Goal: Transaction & Acquisition: Purchase product/service

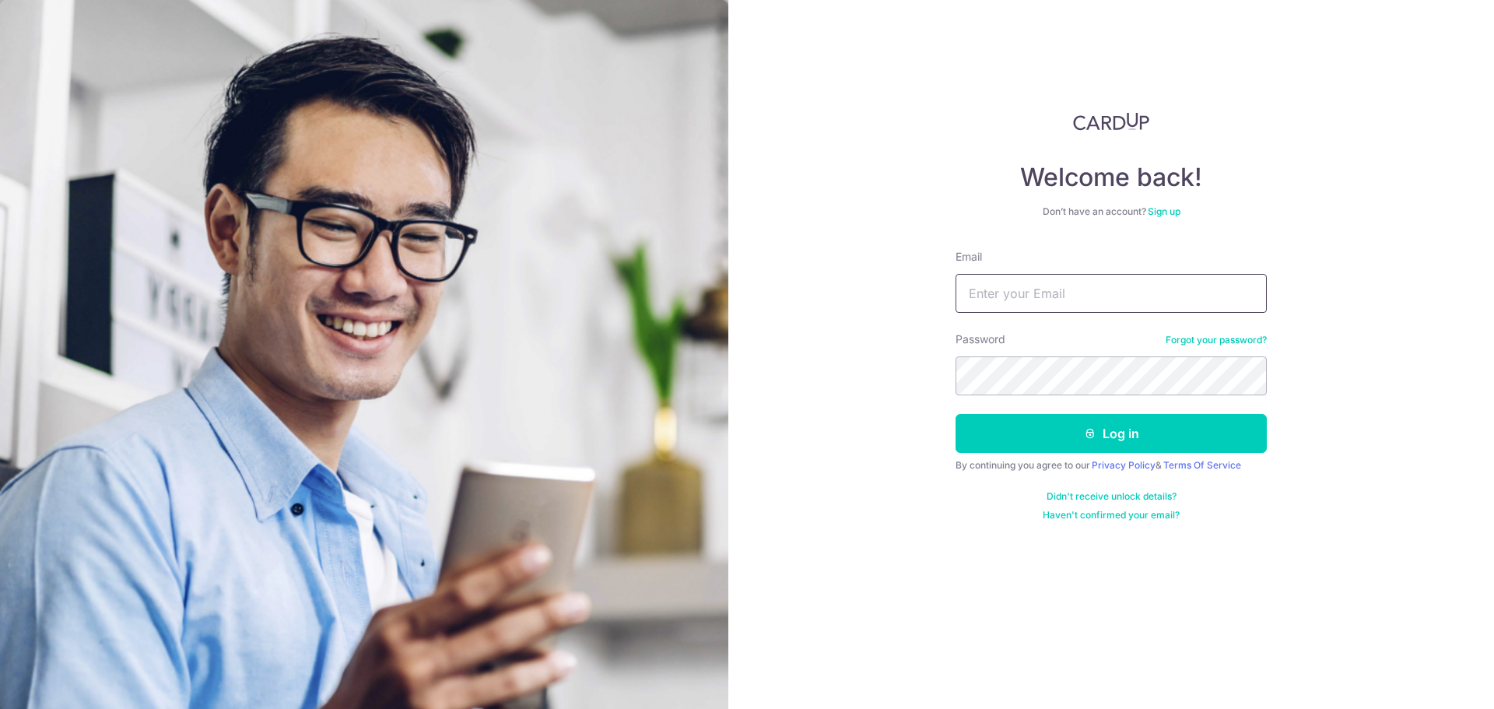
click at [1024, 298] on input "Email" at bounding box center [1110, 293] width 311 height 39
click at [1000, 293] on input "Email" at bounding box center [1110, 293] width 311 height 39
type input "[EMAIL_ADDRESS][DOMAIN_NAME]"
click at [1066, 425] on button "Log in" at bounding box center [1110, 433] width 311 height 39
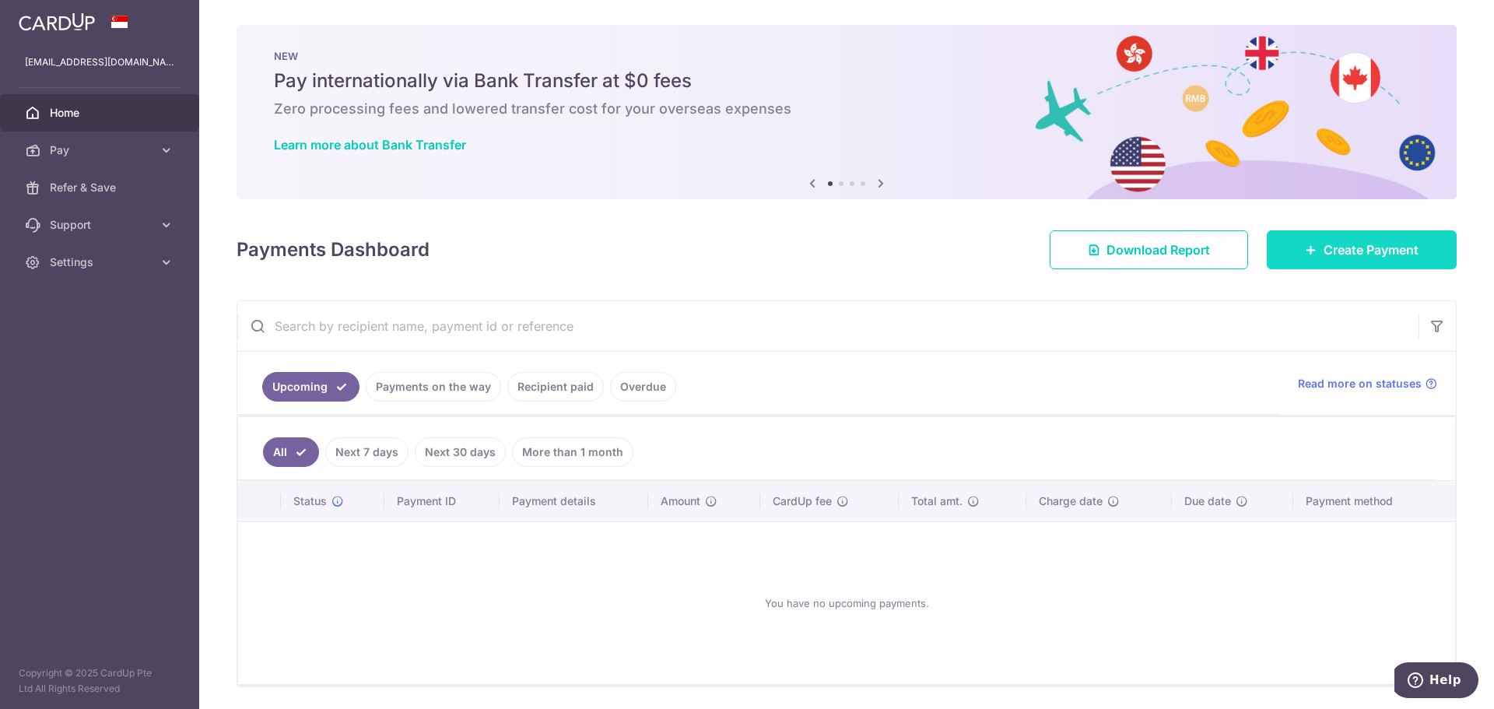
click at [1323, 253] on span "Create Payment" at bounding box center [1370, 249] width 95 height 19
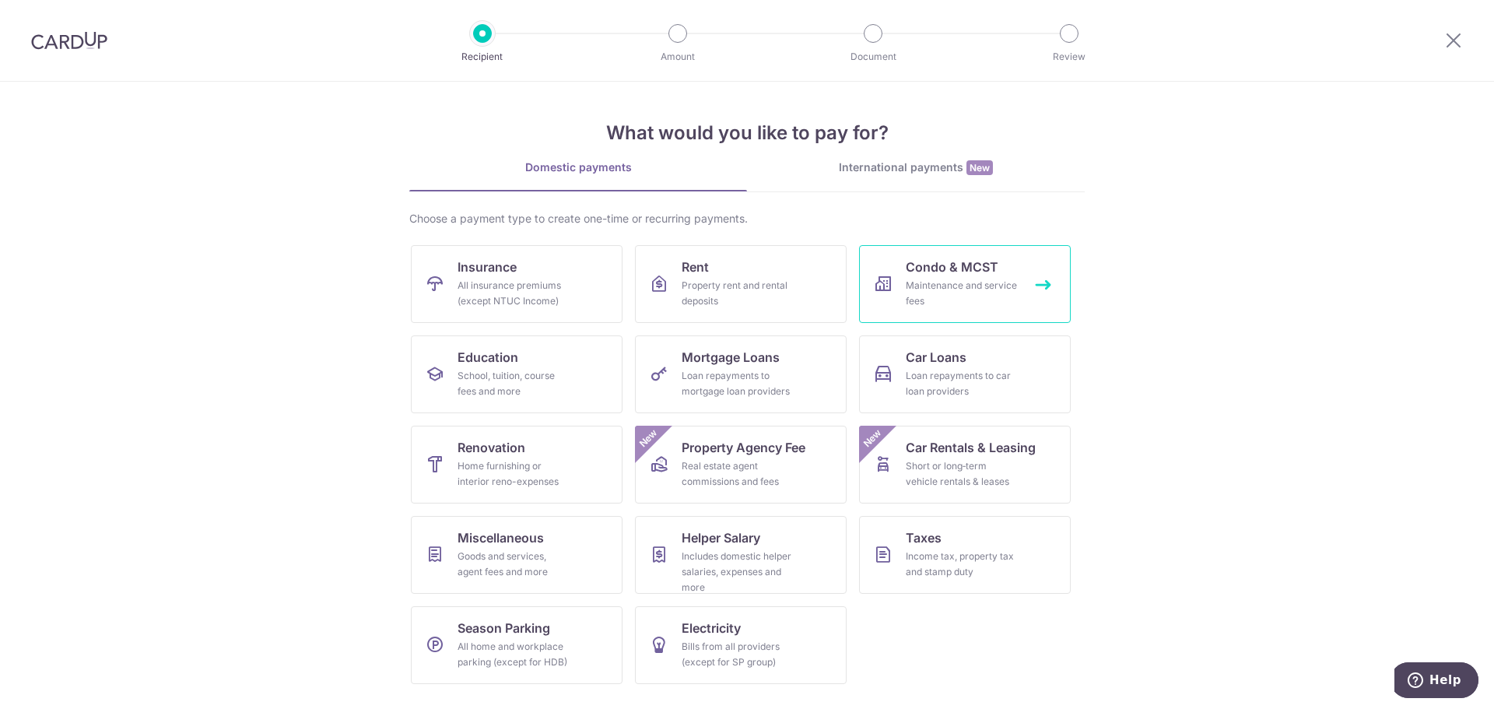
click at [959, 282] on div "Maintenance and service fees" at bounding box center [962, 293] width 112 height 31
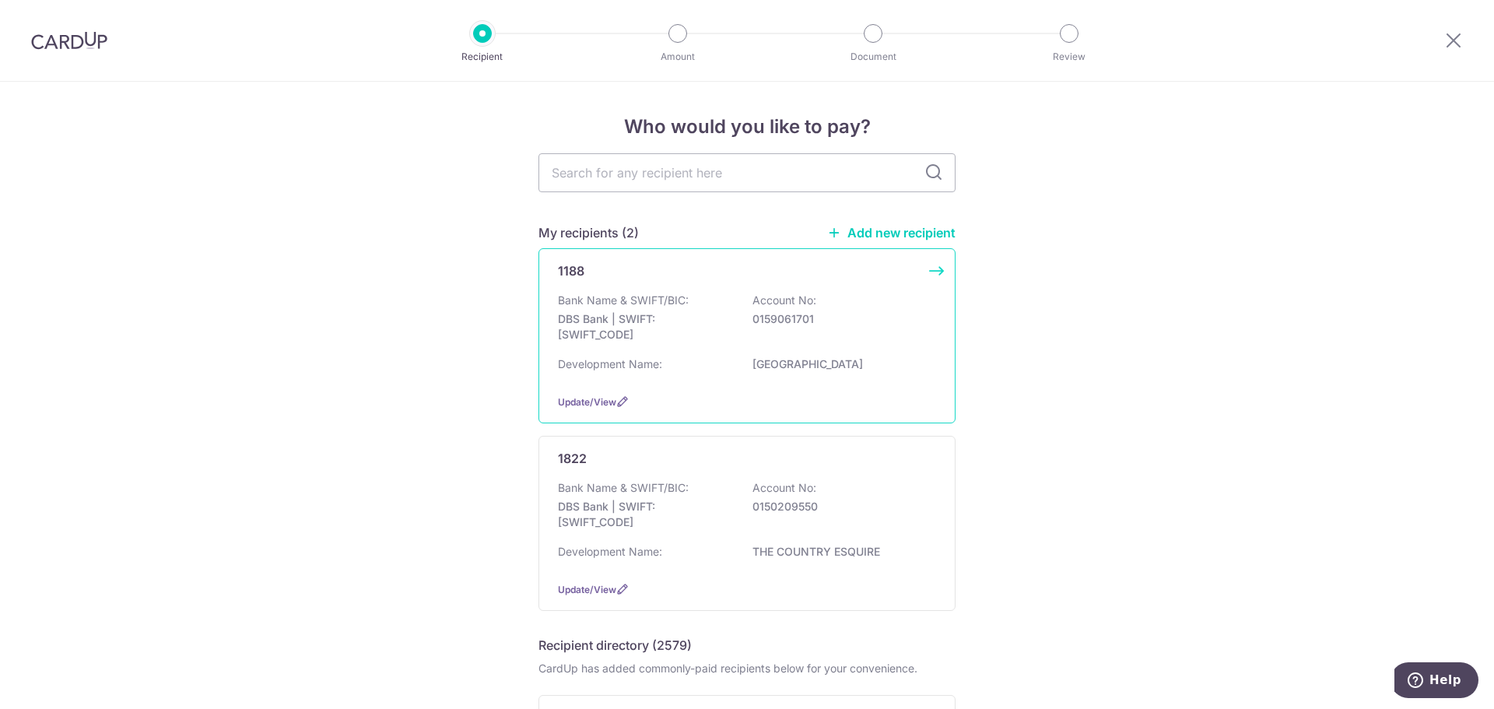
click at [702, 289] on div "1188 Bank Name & SWIFT/BIC: DBS Bank | SWIFT: DBSSSGSGXXX Account No: 015906170…" at bounding box center [746, 335] width 417 height 175
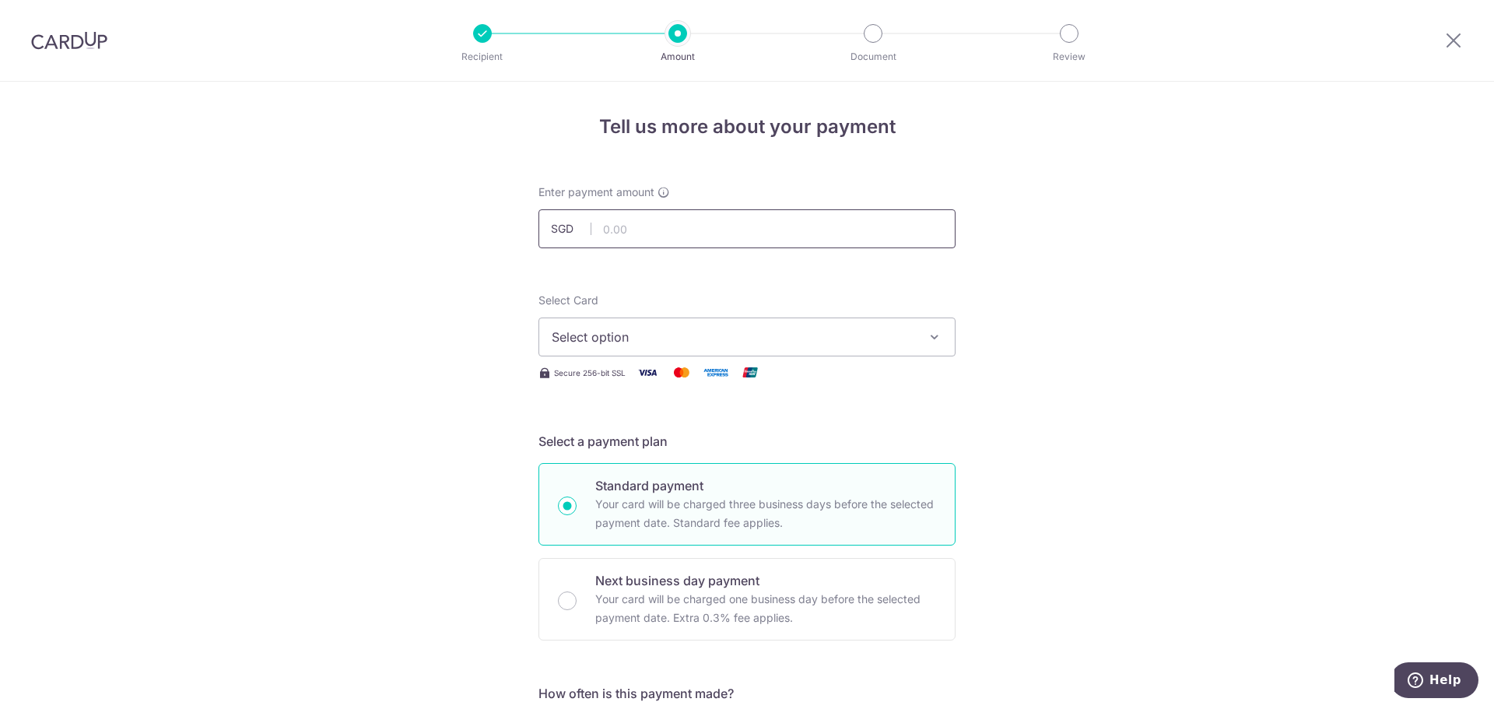
click at [650, 230] on input "text" at bounding box center [746, 228] width 417 height 39
type input "1,227.60"
click at [829, 333] on span "Select option" at bounding box center [733, 337] width 363 height 19
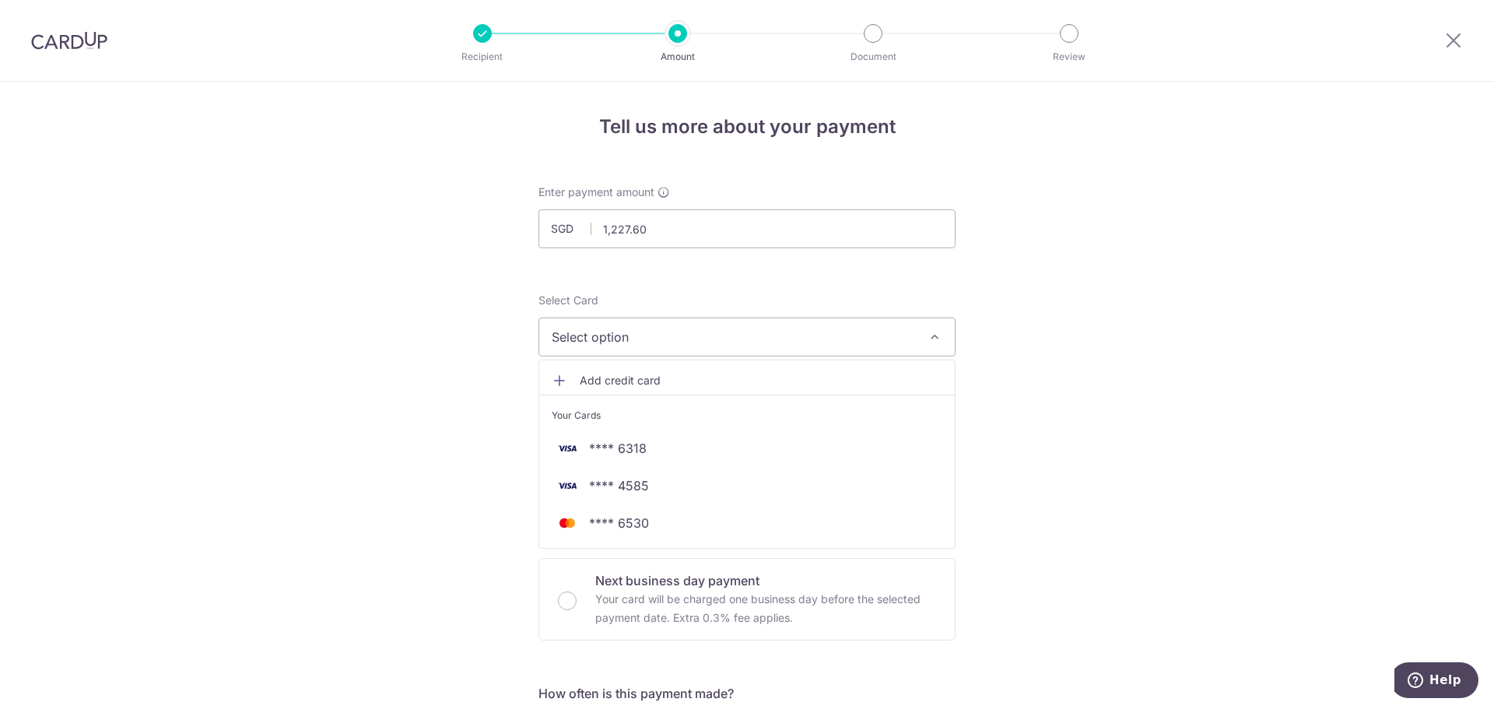
click at [643, 380] on span "Add credit card" at bounding box center [761, 381] width 363 height 16
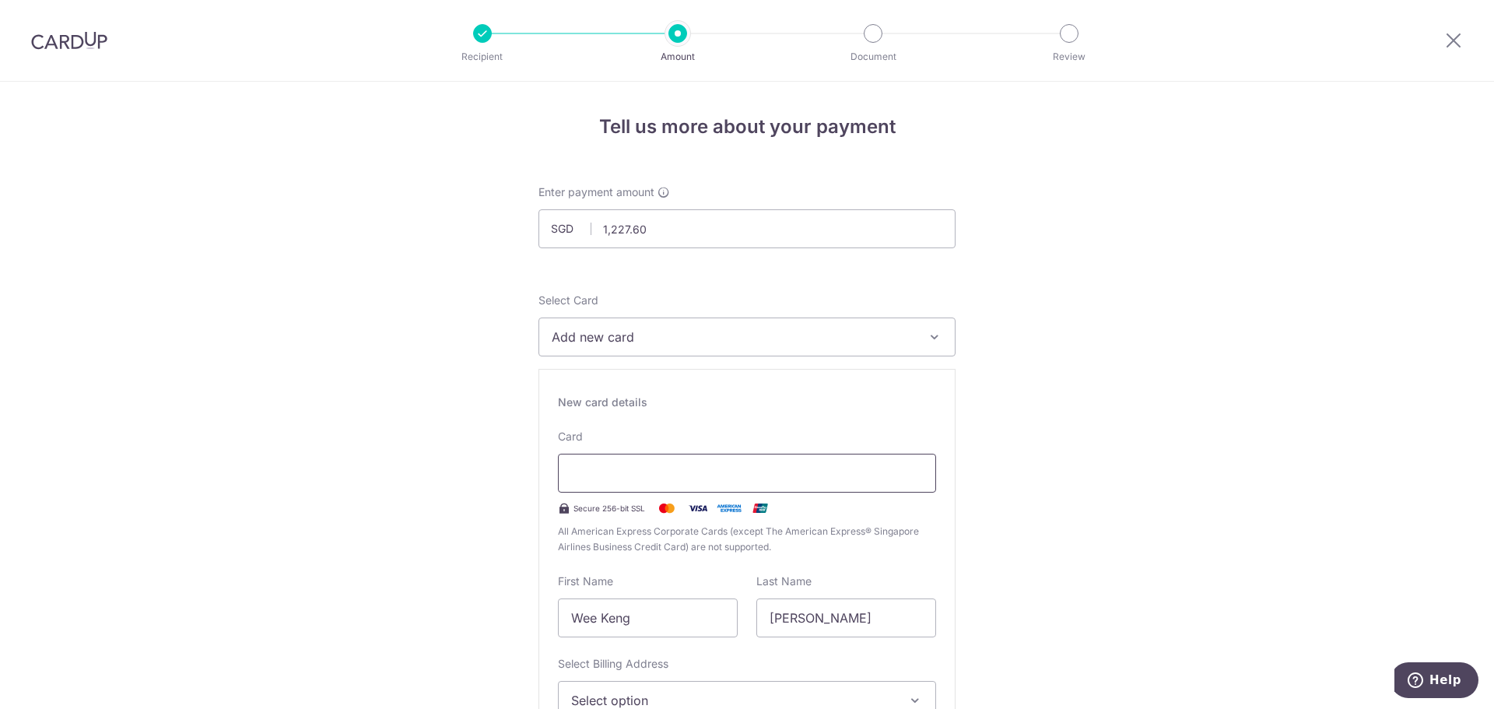
click at [700, 461] on div at bounding box center [747, 473] width 378 height 39
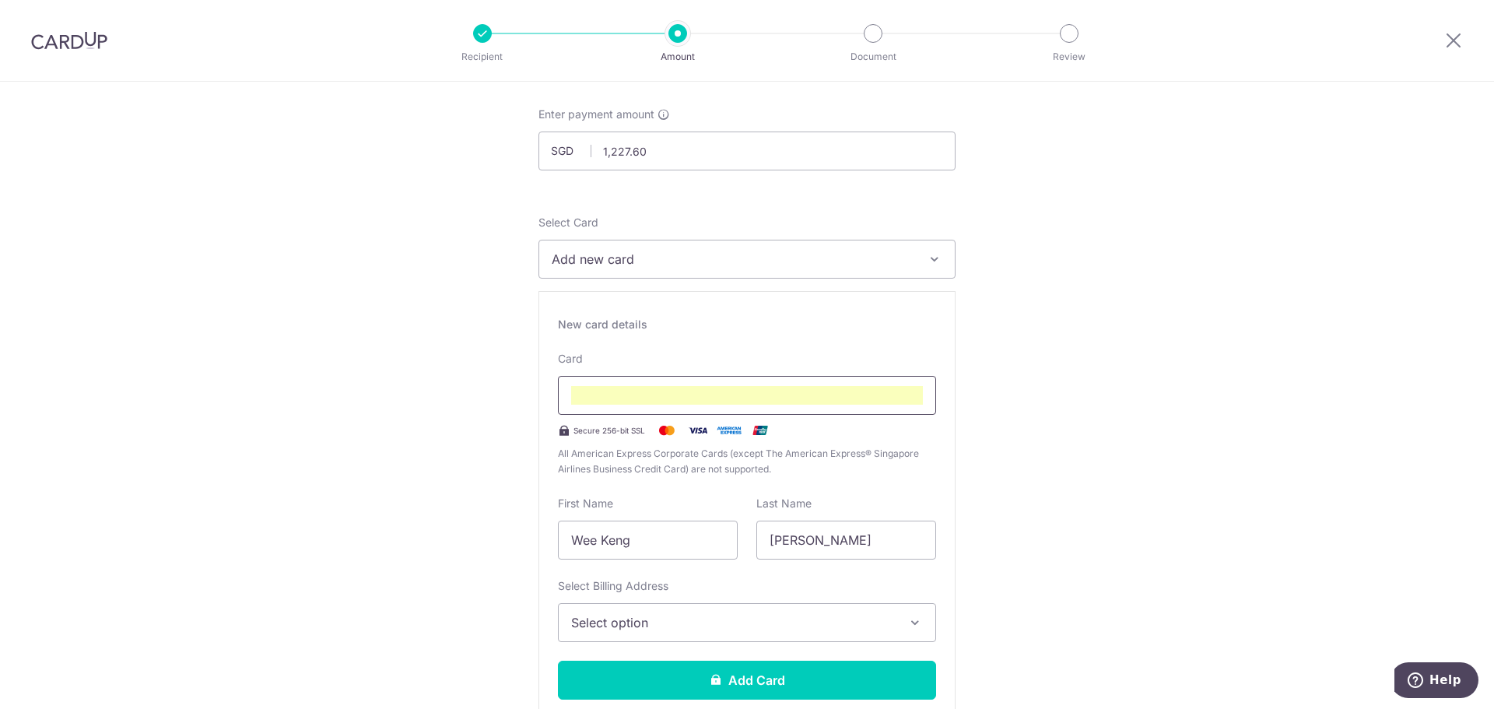
scroll to position [568, 0]
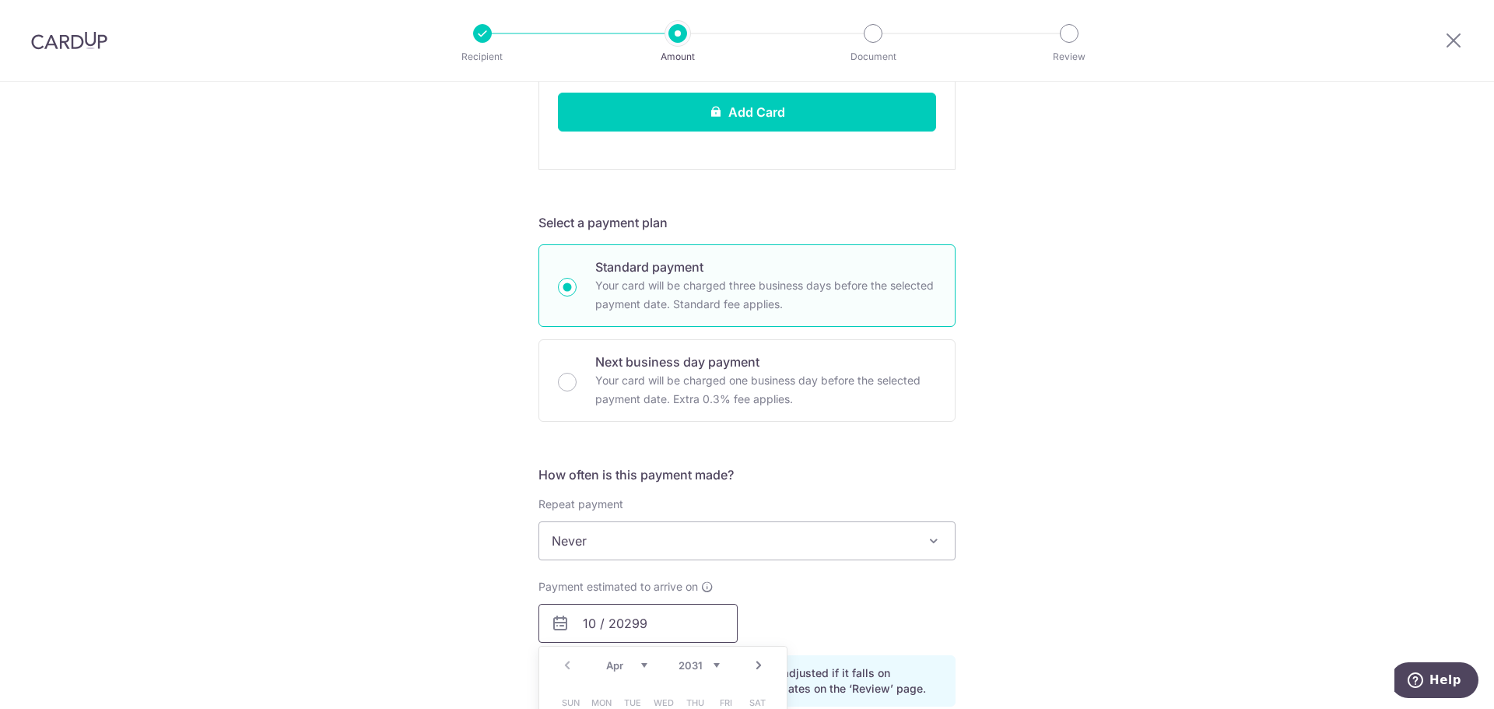
type input "10 / 20299"
click at [1070, 316] on div "Tell us more about your payment Enter payment amount SGD 1,227.60 1227.60 Selec…" at bounding box center [747, 374] width 1494 height 1877
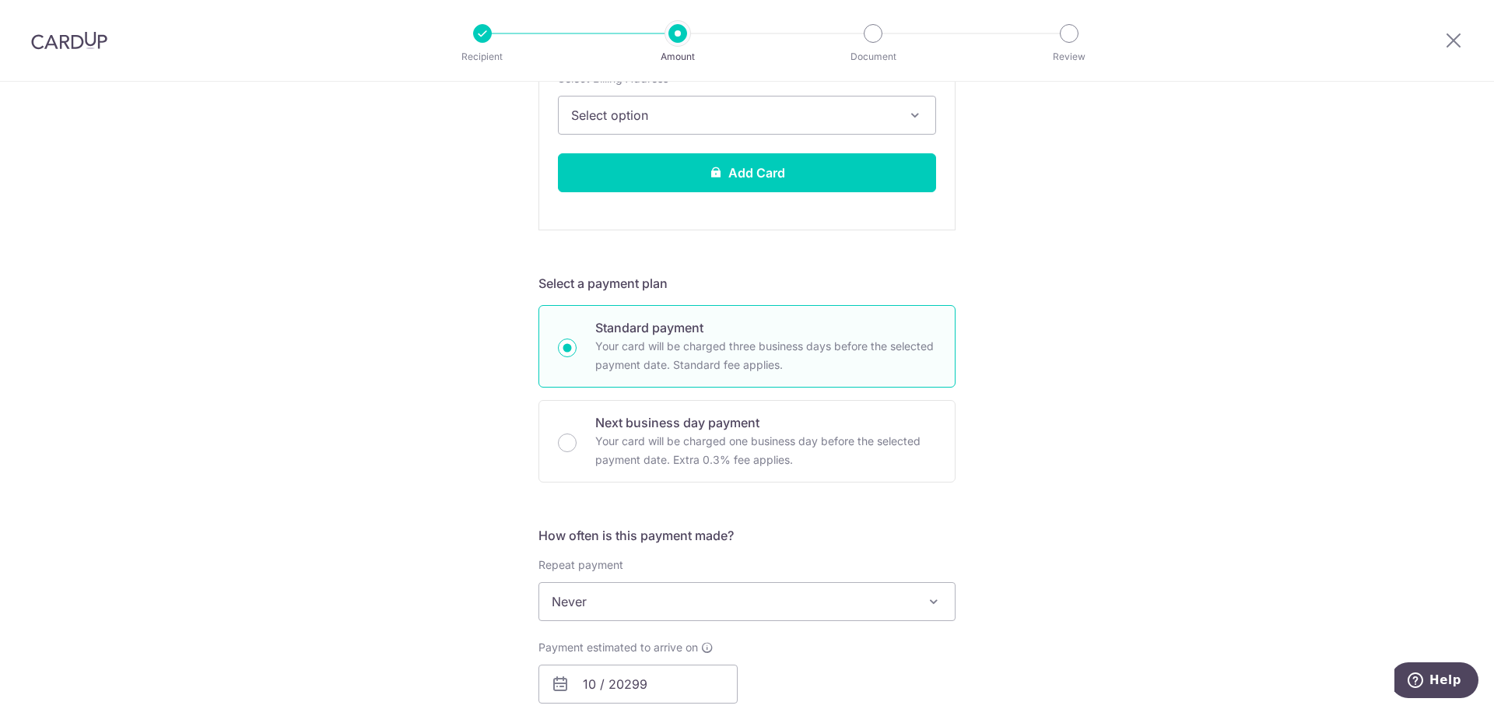
scroll to position [335, 0]
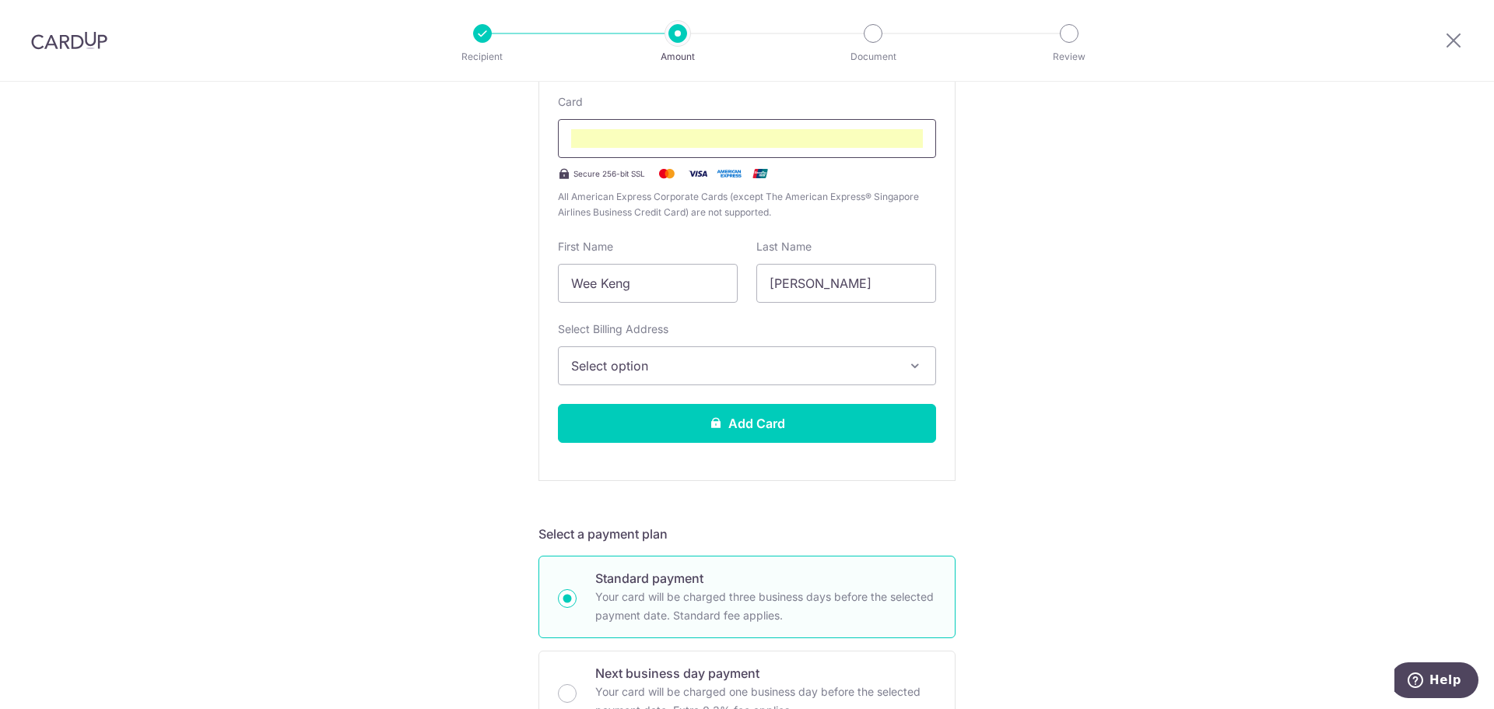
click at [906, 122] on div at bounding box center [747, 138] width 378 height 39
drag, startPoint x: 1104, startPoint y: 378, endPoint x: 857, endPoint y: 388, distance: 247.6
click at [1099, 378] on div "Tell us more about your payment Enter payment amount SGD 1,227.60 1227.60 Selec…" at bounding box center [747, 685] width 1494 height 1877
click at [801, 364] on span "Select option" at bounding box center [733, 365] width 324 height 19
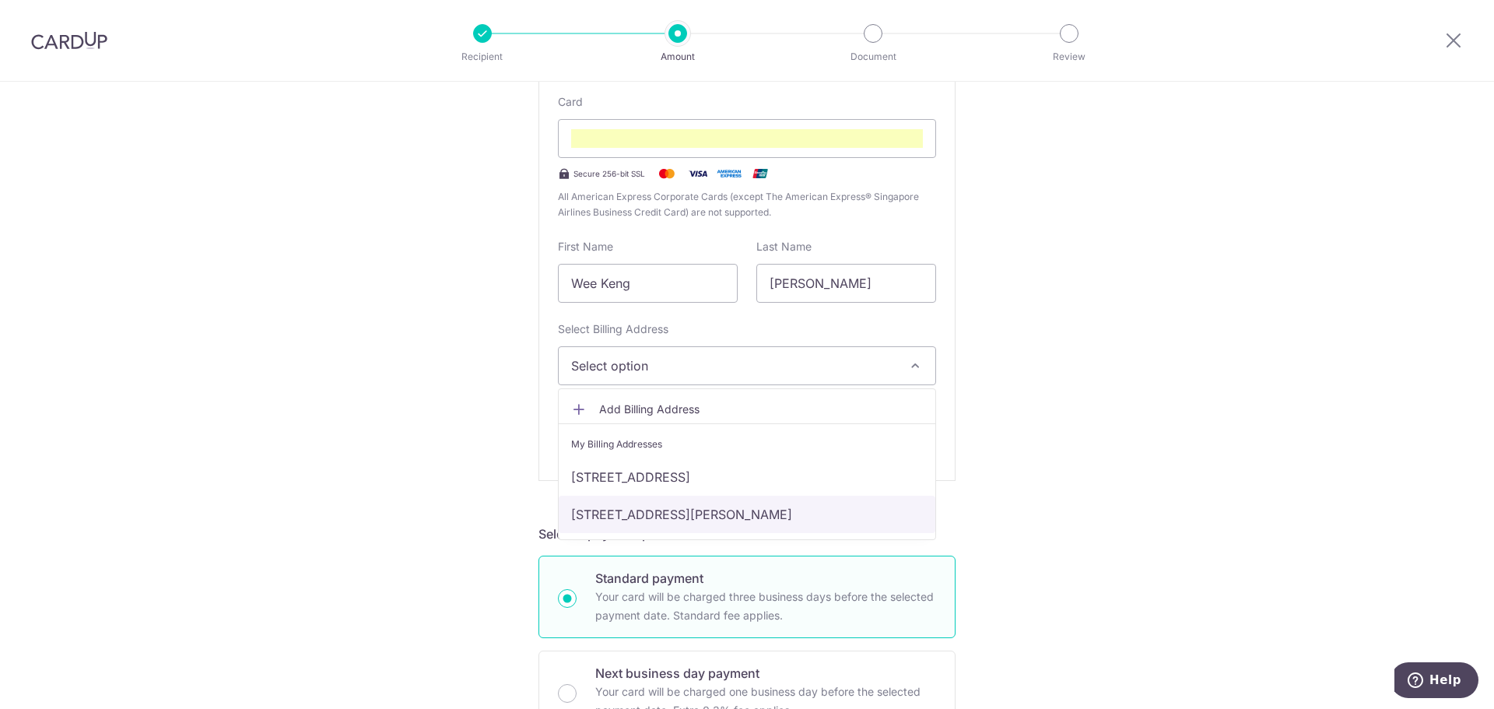
click at [703, 511] on link "13-03, 20 Lorong Puntong , Singapore, Singapore-576438" at bounding box center [747, 514] width 377 height 37
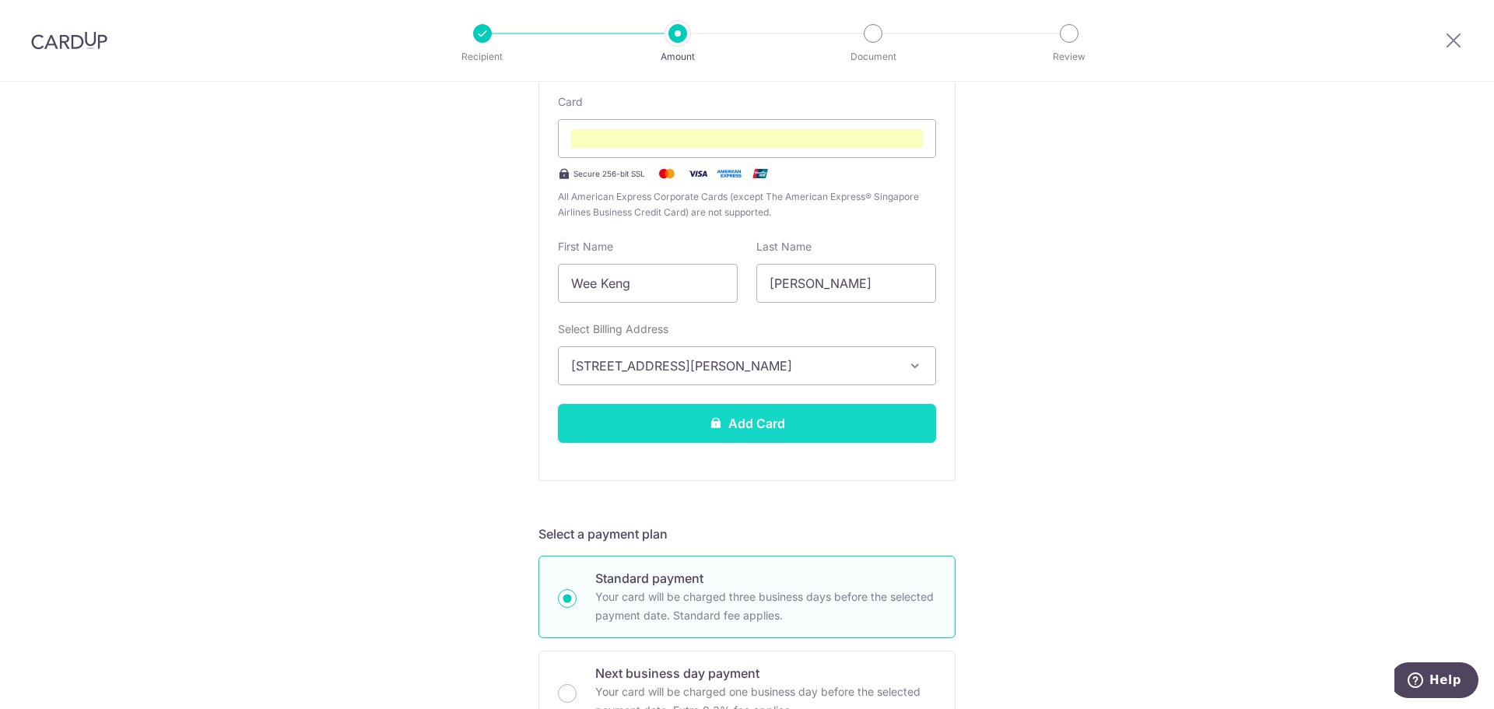
click at [727, 419] on button "Add Card" at bounding box center [747, 423] width 378 height 39
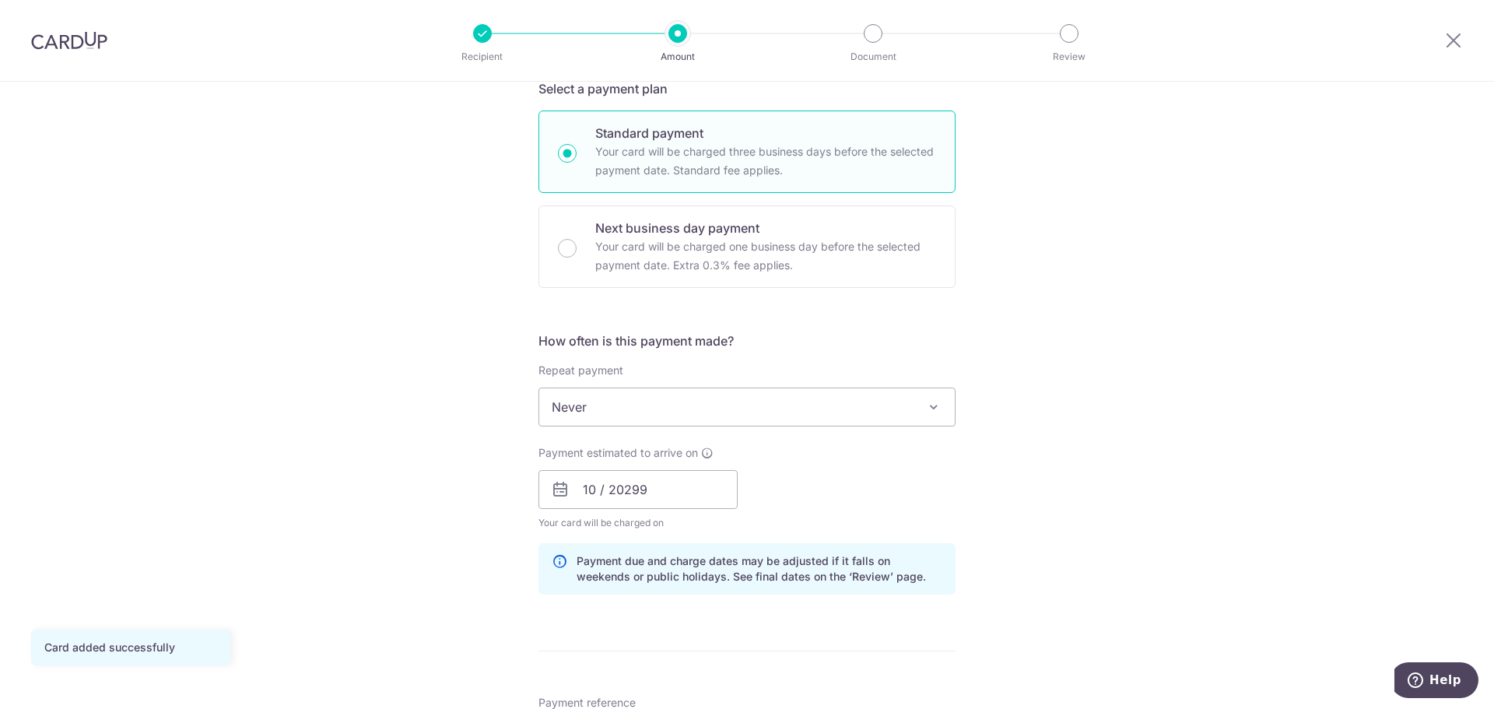
scroll to position [622, 0]
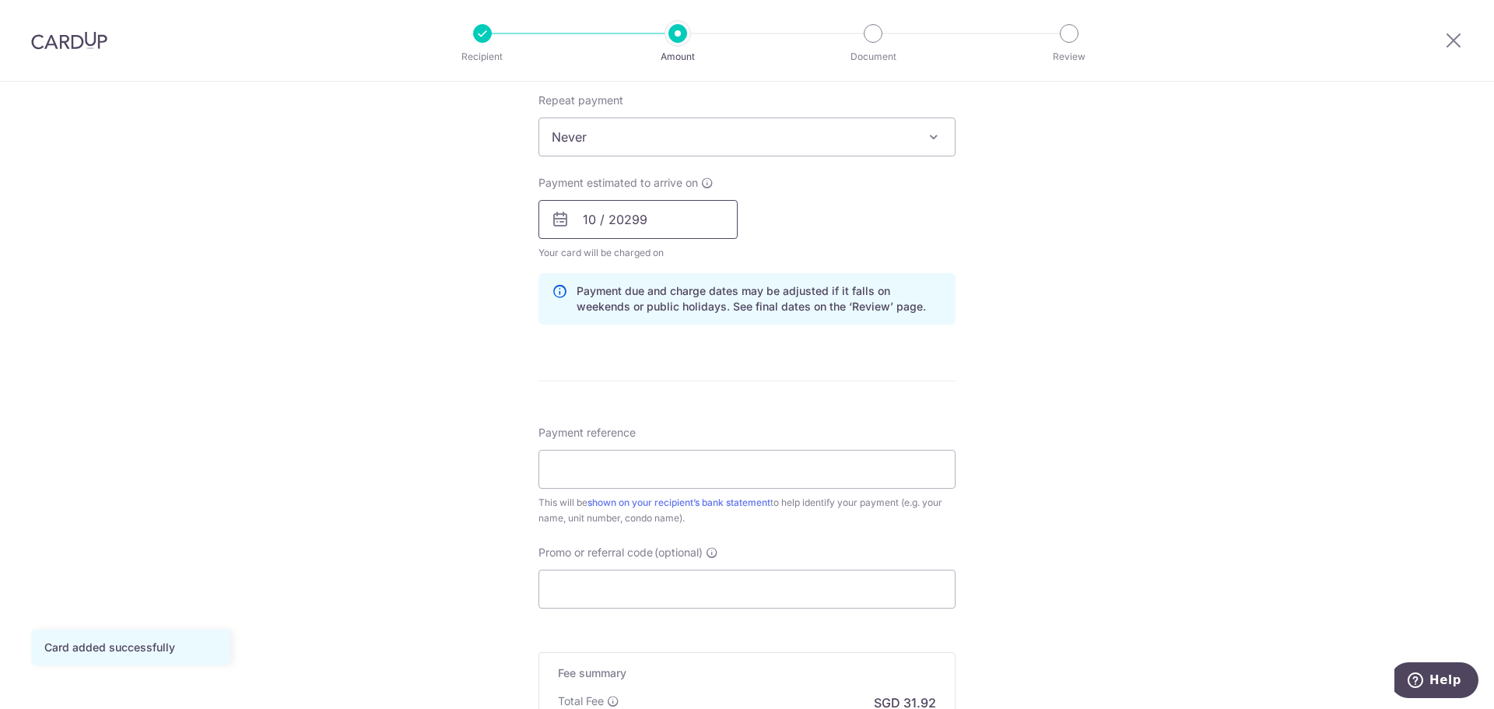
click at [649, 230] on input "10 / 20299" at bounding box center [637, 219] width 199 height 39
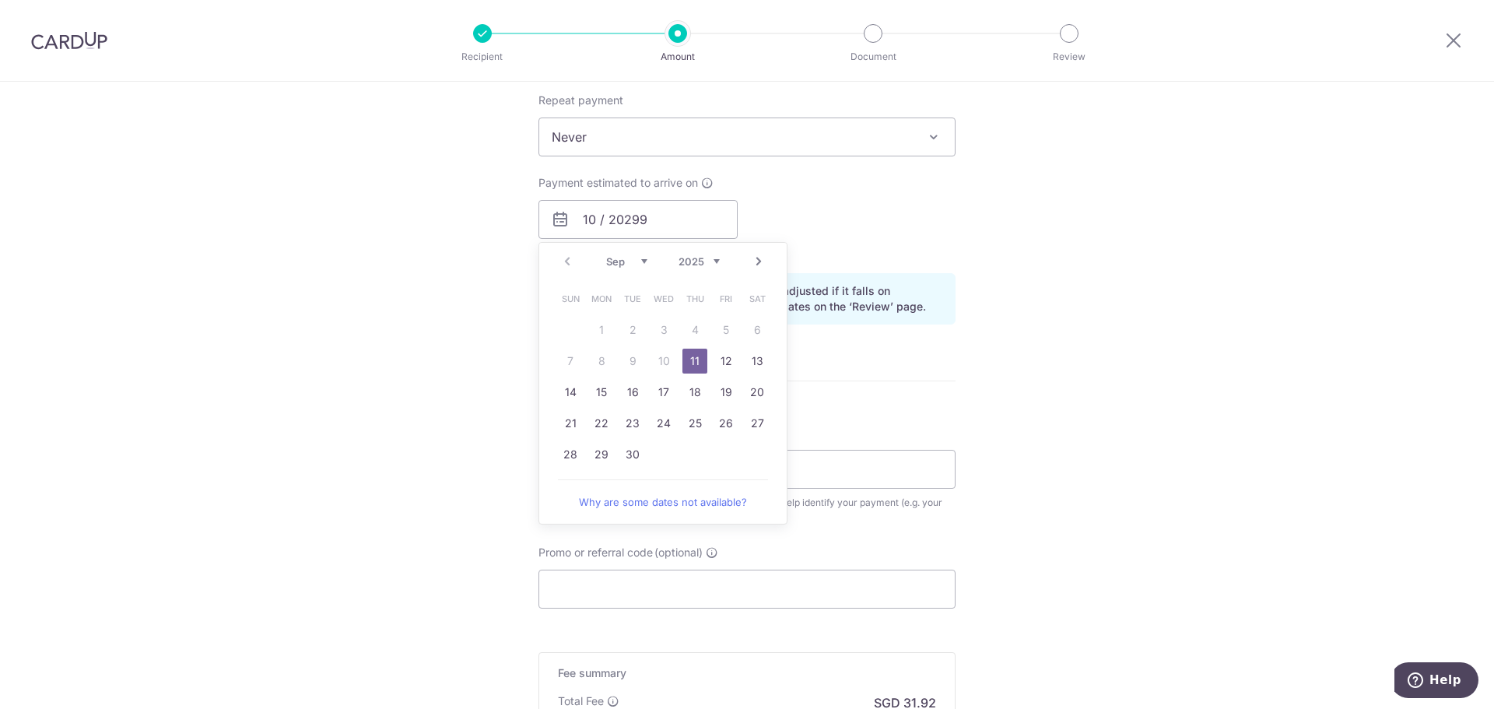
click at [692, 362] on link "11" at bounding box center [694, 361] width 25 height 25
type input "11/09/2025"
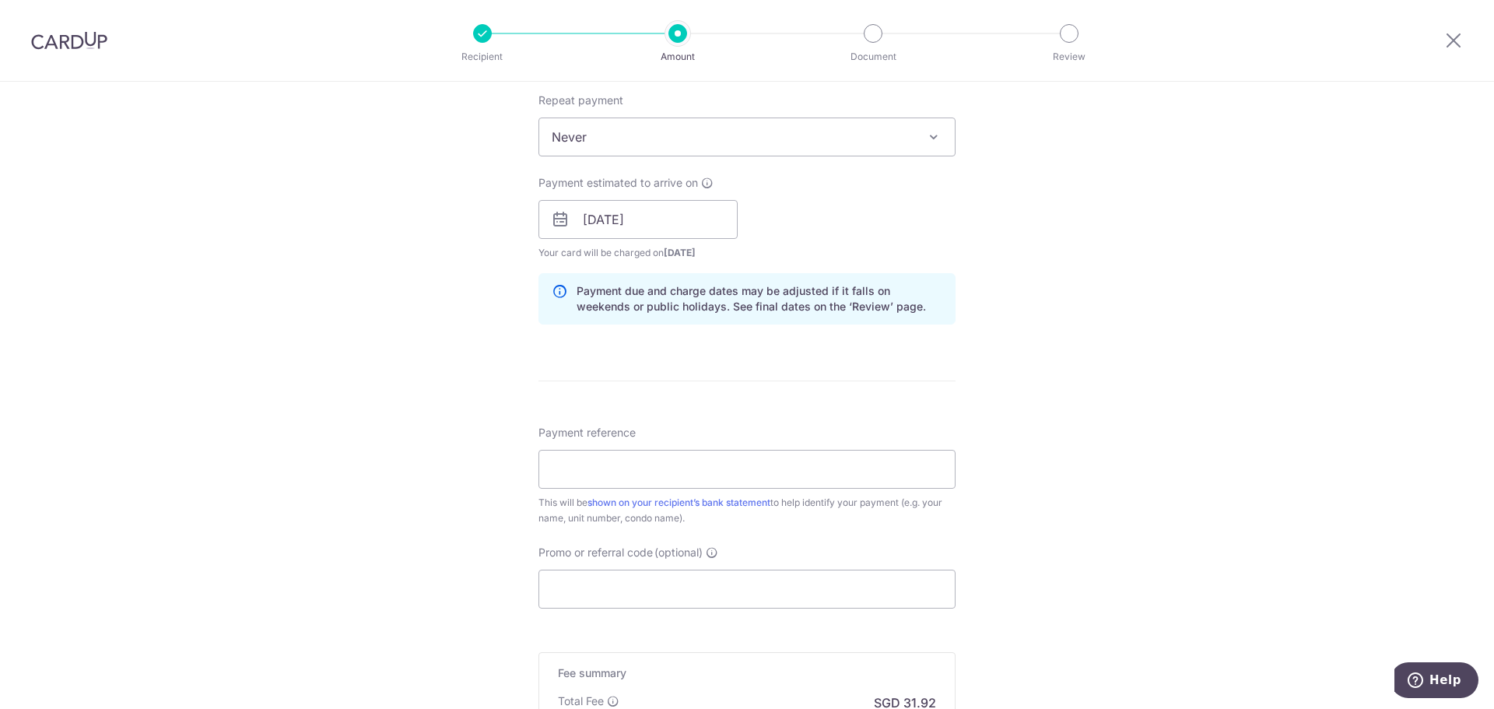
click at [1090, 286] on div "Tell us more about your payment Enter payment amount SGD 1,227.60 1227.60 Card …" at bounding box center [747, 194] width 1494 height 1471
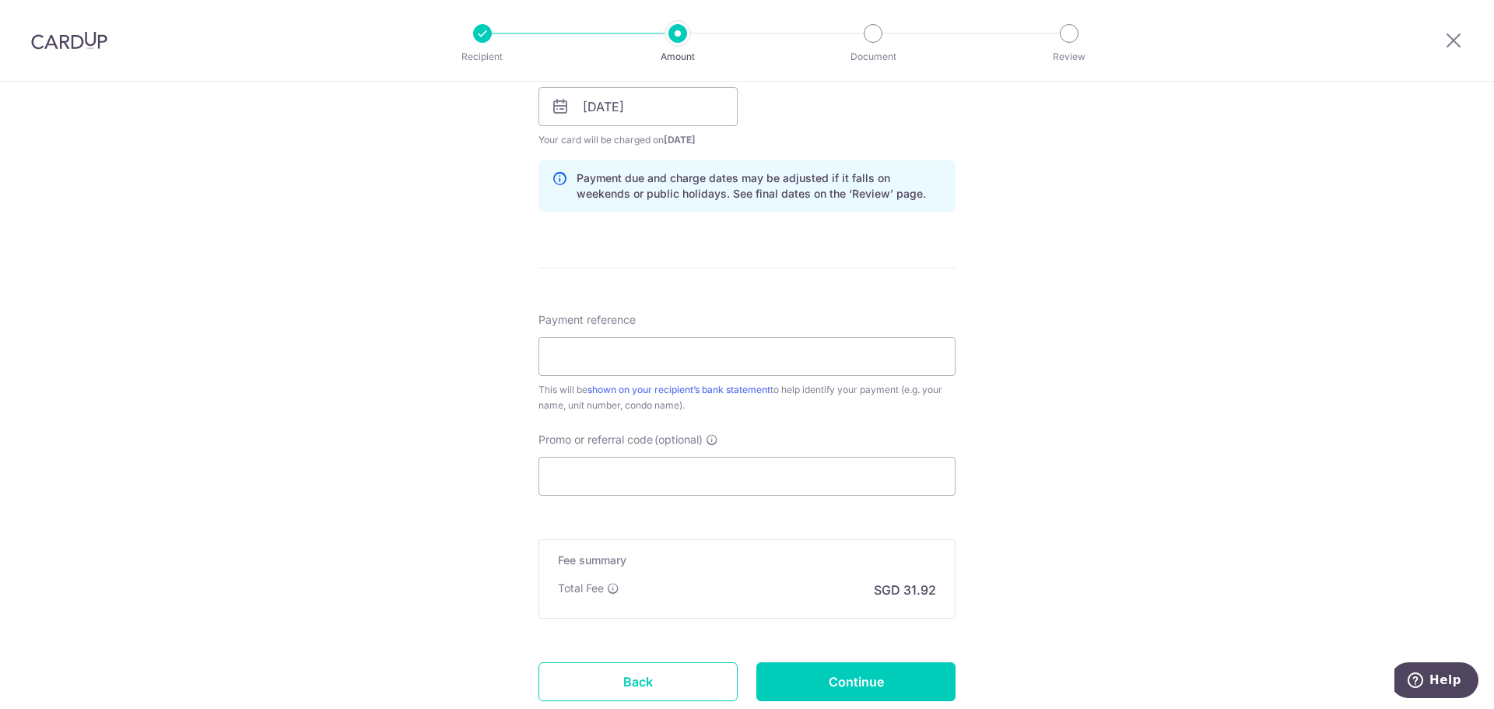
scroll to position [844, 0]
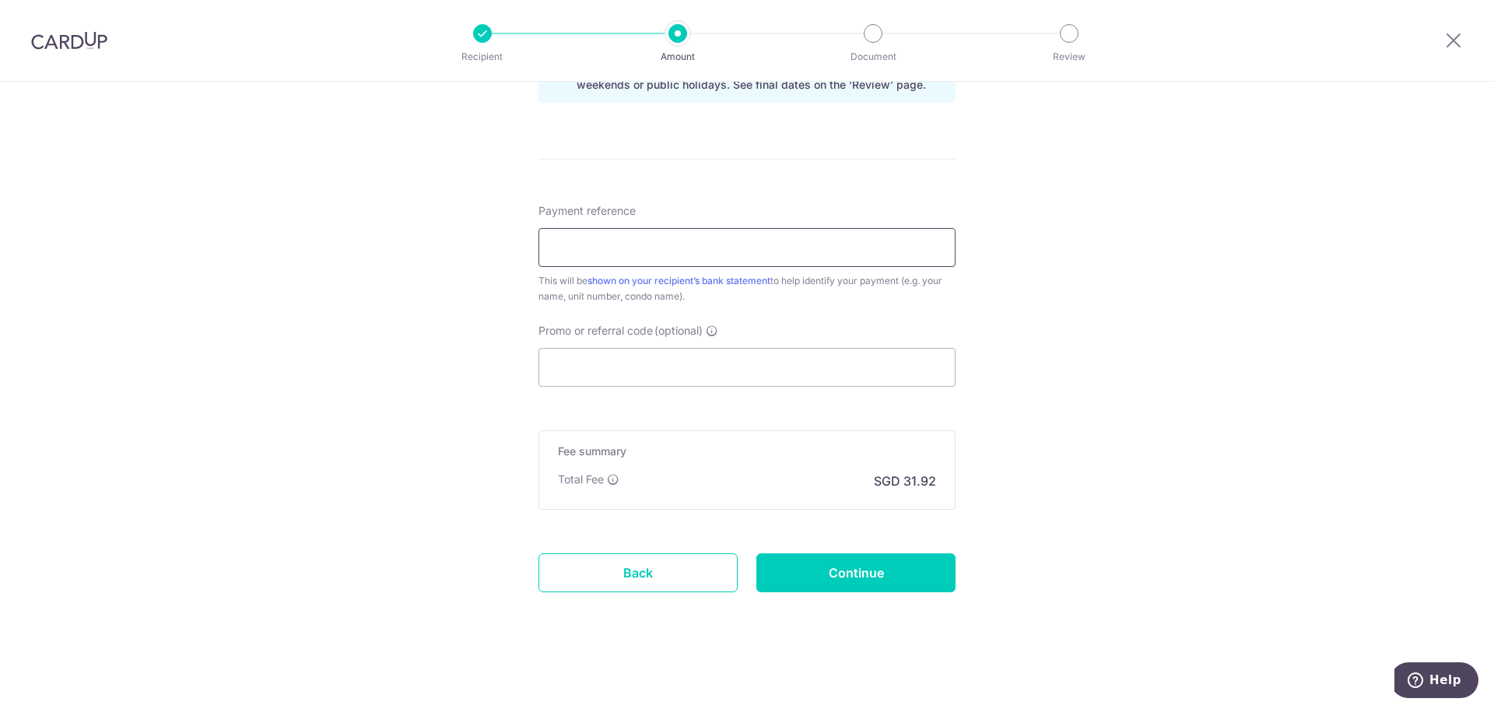
click at [679, 245] on input "Payment reference" at bounding box center [746, 247] width 417 height 39
type input "0203"
drag, startPoint x: 383, startPoint y: 392, endPoint x: 410, endPoint y: 397, distance: 27.6
click at [838, 579] on input "Continue" at bounding box center [855, 572] width 199 height 39
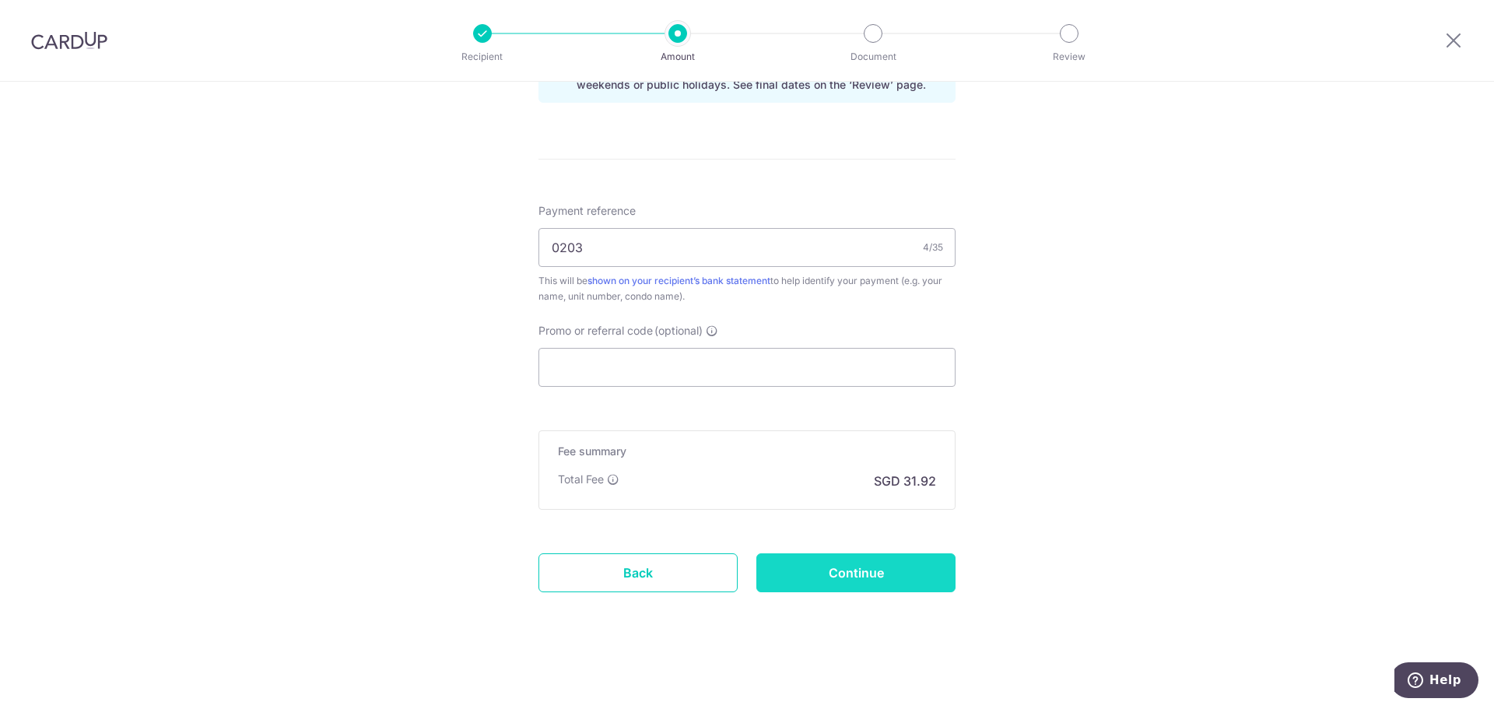
type input "Create Schedule"
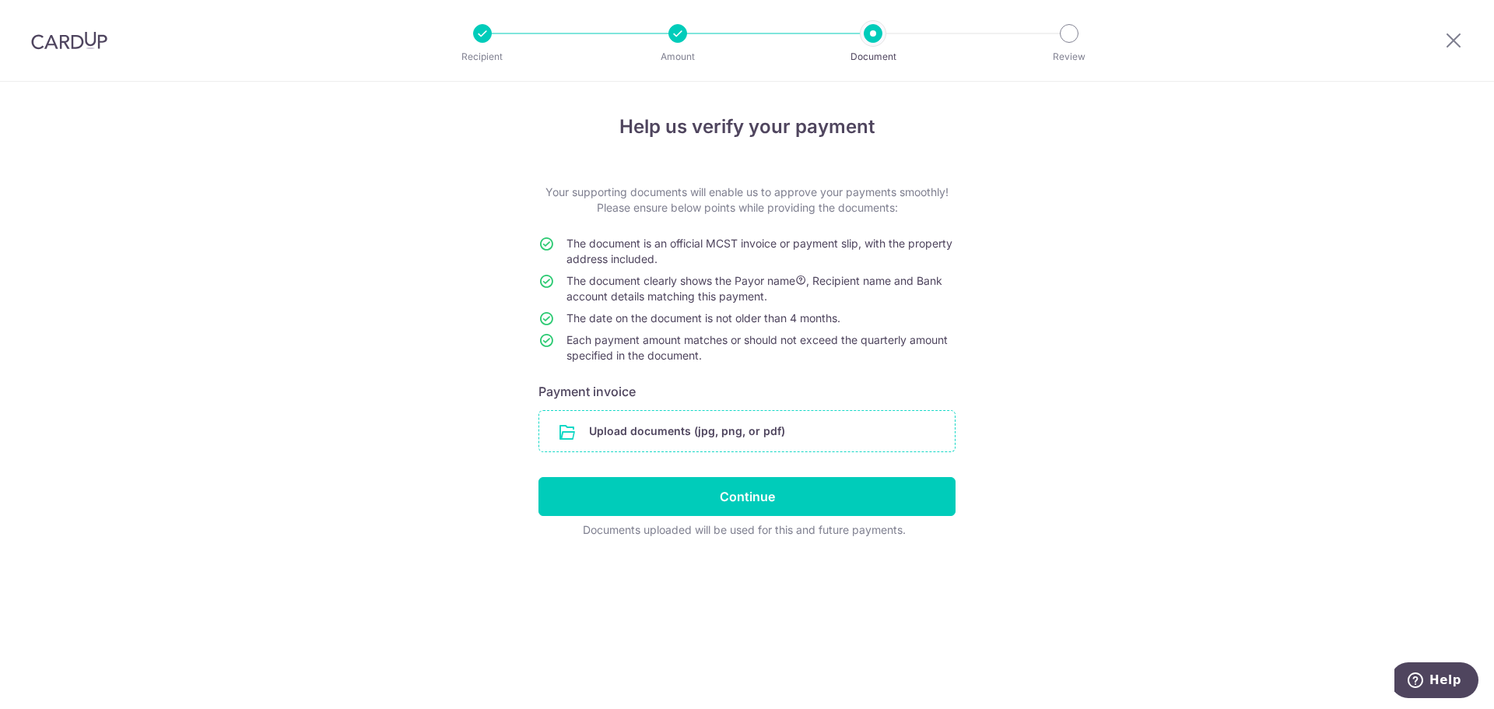
click at [608, 430] on input "file" at bounding box center [746, 431] width 415 height 40
click at [713, 440] on input "file" at bounding box center [746, 431] width 415 height 40
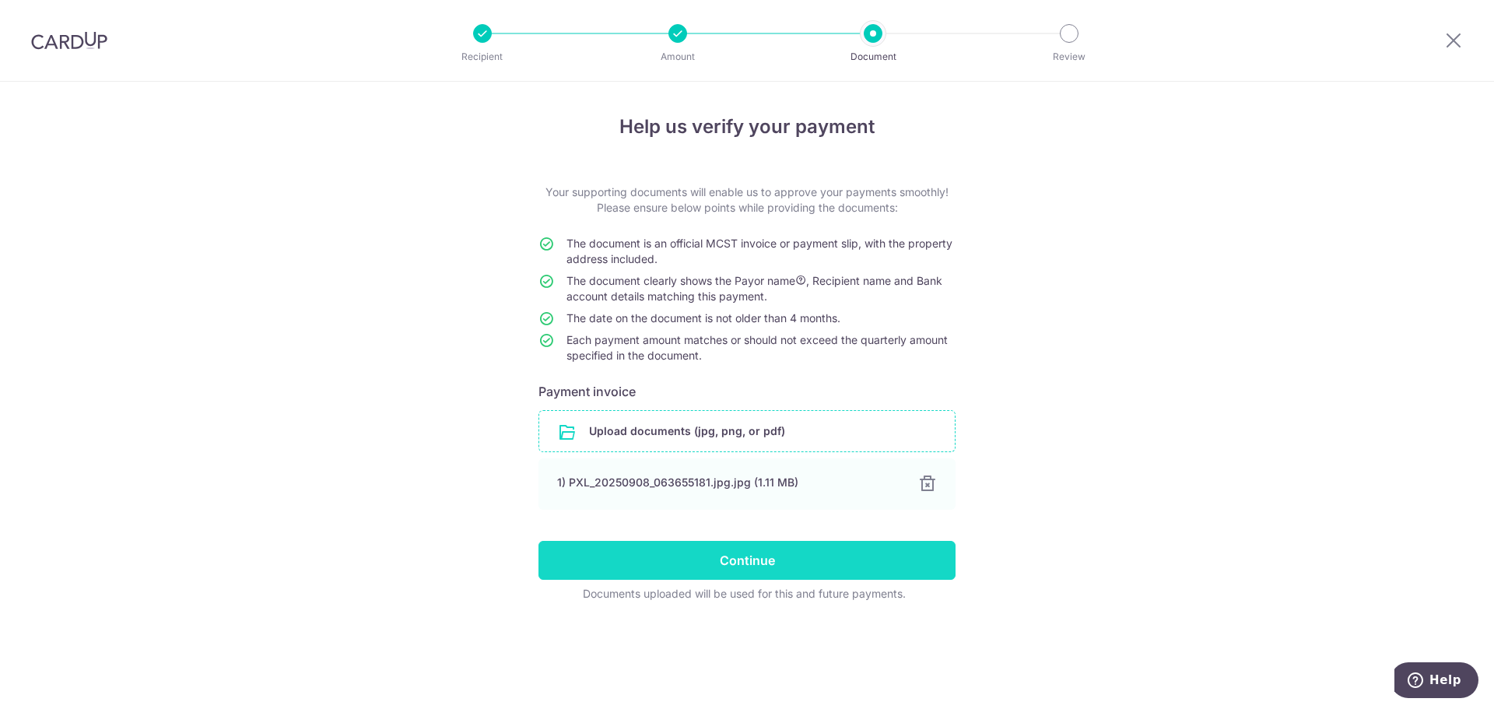
click at [796, 559] on input "Continue" at bounding box center [746, 560] width 417 height 39
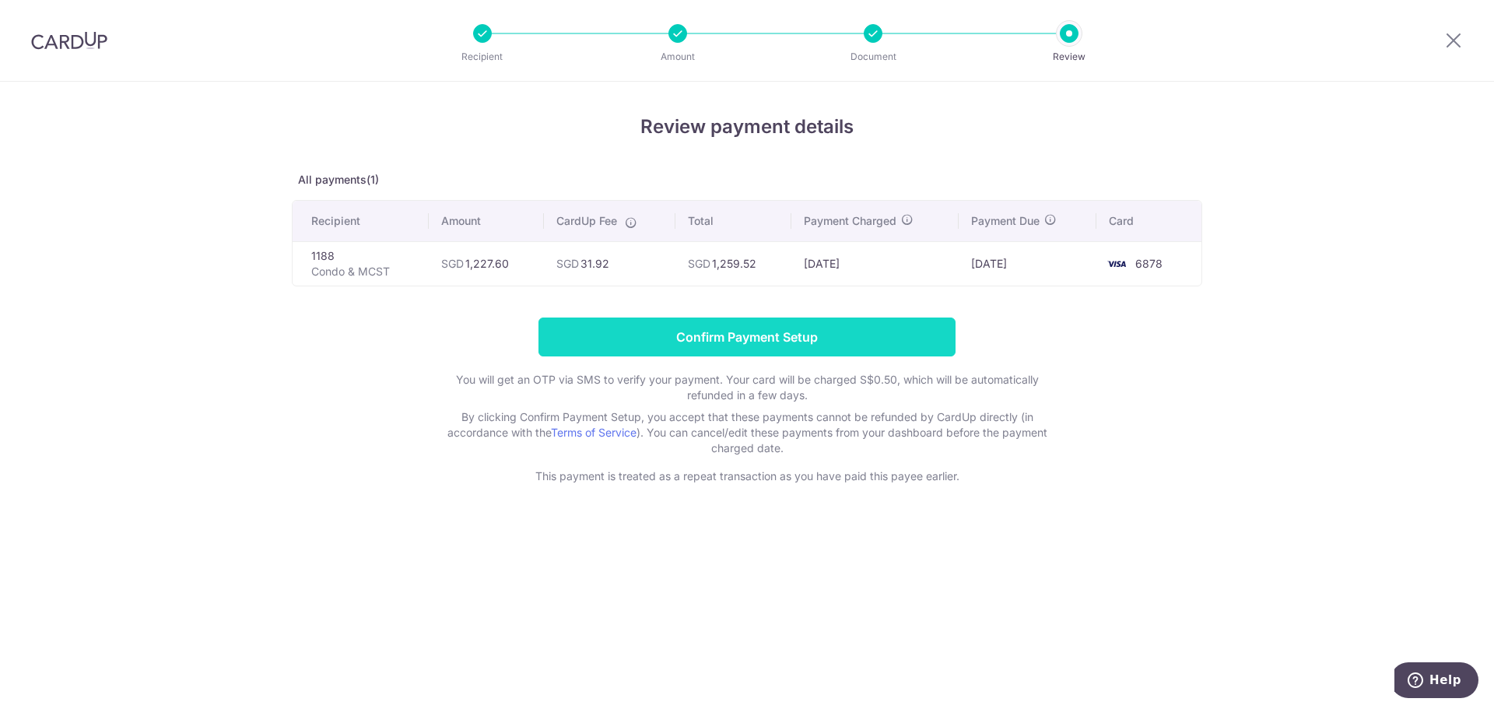
click at [863, 341] on input "Confirm Payment Setup" at bounding box center [746, 336] width 417 height 39
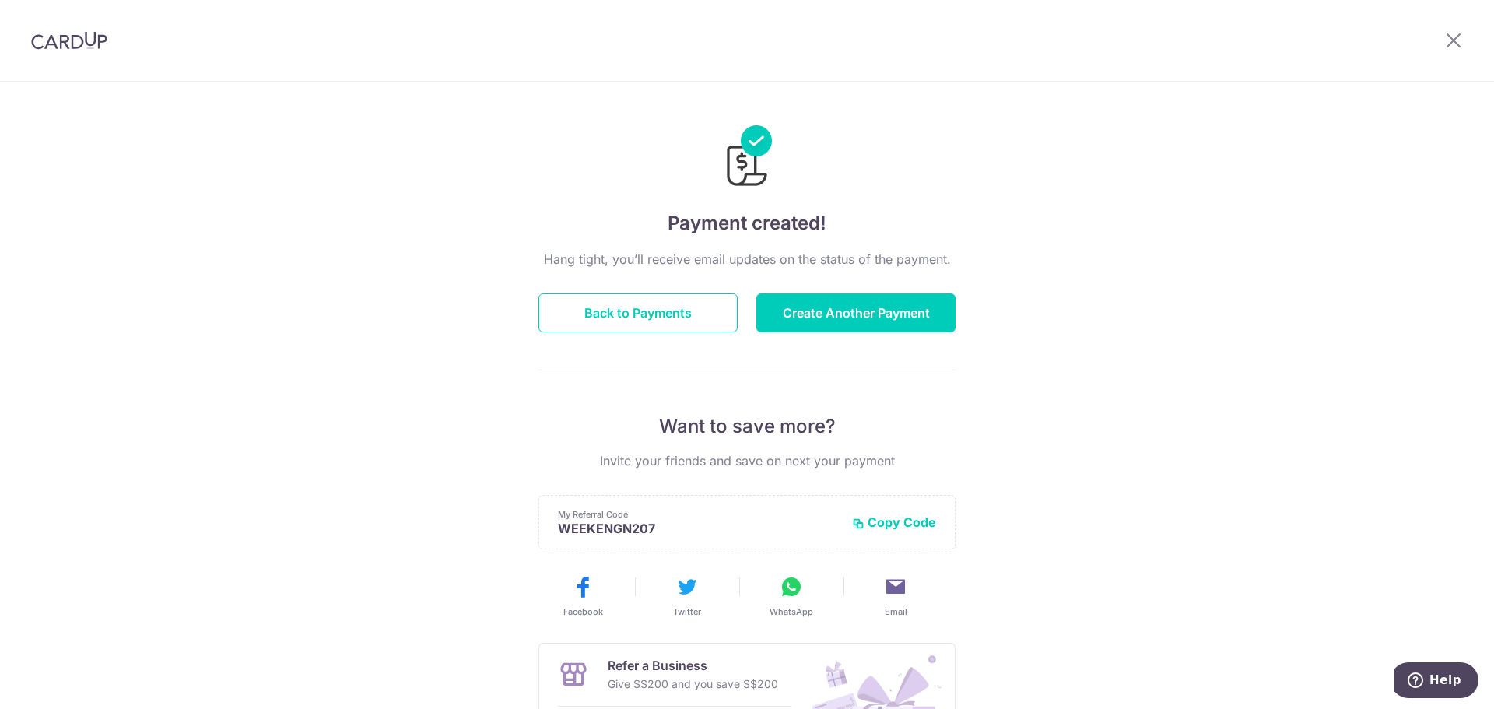
click at [166, 205] on div "Payment created! Hang tight, you’ll receive email updates on the status of the …" at bounding box center [747, 497] width 1494 height 831
